Goal: Information Seeking & Learning: Learn about a topic

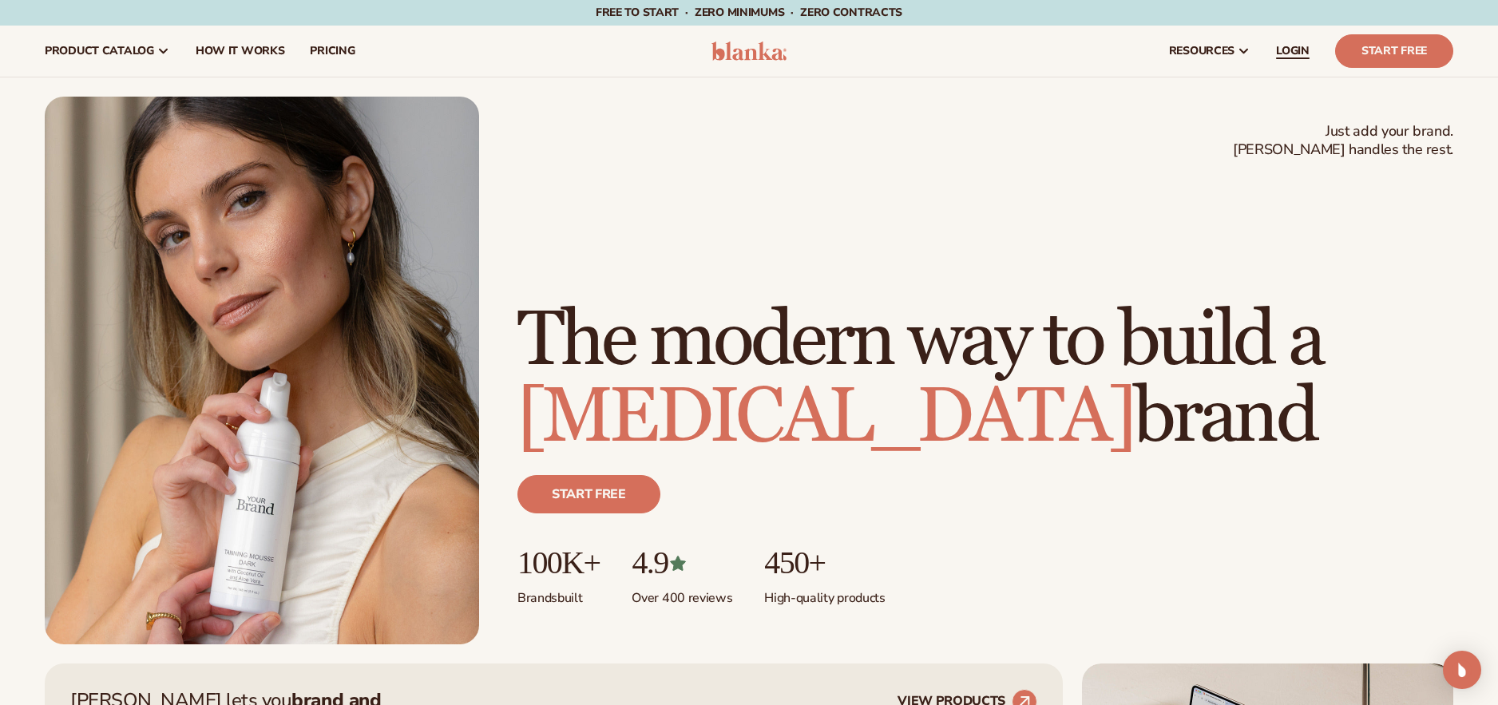
click at [1282, 45] on span "LOGIN" at bounding box center [1293, 51] width 34 height 13
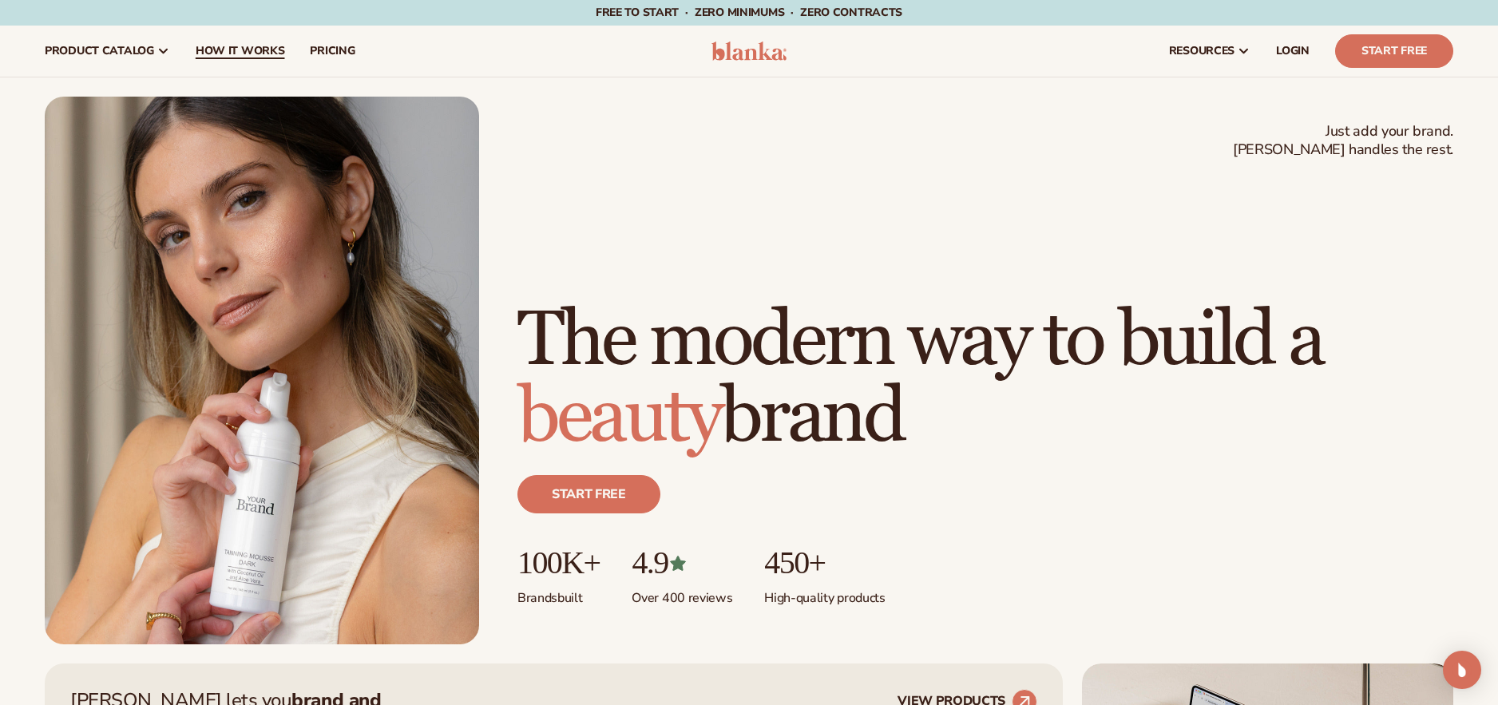
click at [247, 50] on span "How It Works" at bounding box center [240, 51] width 89 height 13
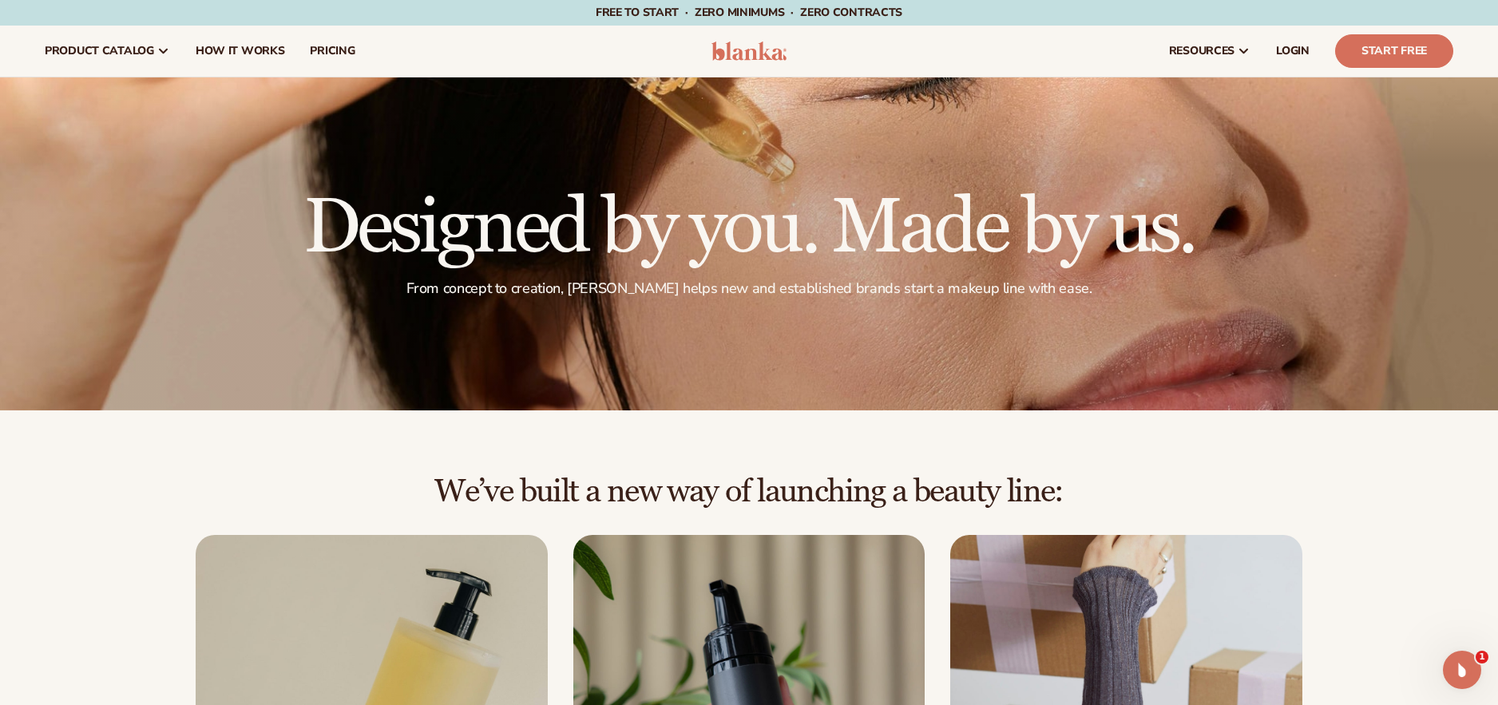
click at [754, 56] on img at bounding box center [749, 51] width 76 height 19
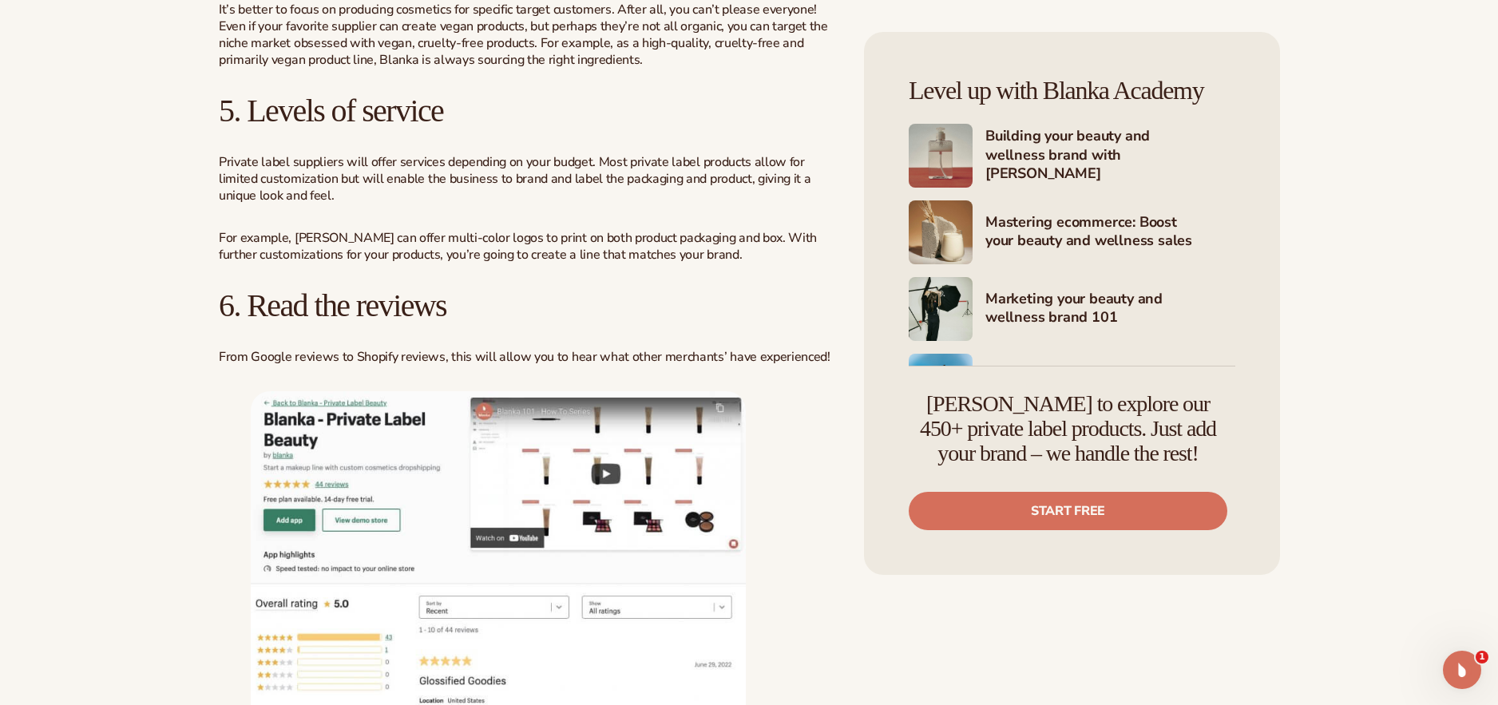
scroll to position [3426, 0]
